Goal: Task Accomplishment & Management: Manage account settings

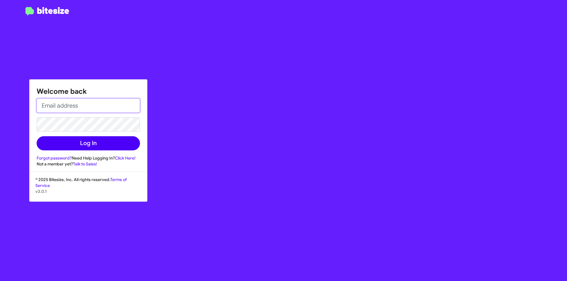
type input "[EMAIL_ADDRESS][DOMAIN_NAME]"
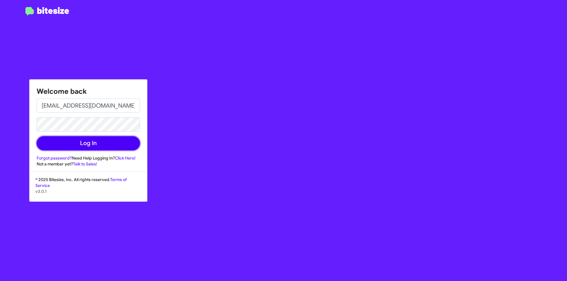
click at [89, 143] on button "Log In" at bounding box center [88, 143] width 103 height 14
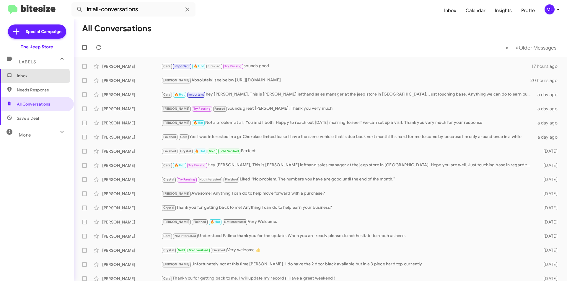
click at [21, 79] on span "Inbox" at bounding box center [37, 76] width 74 height 14
